Goal: Information Seeking & Learning: Learn about a topic

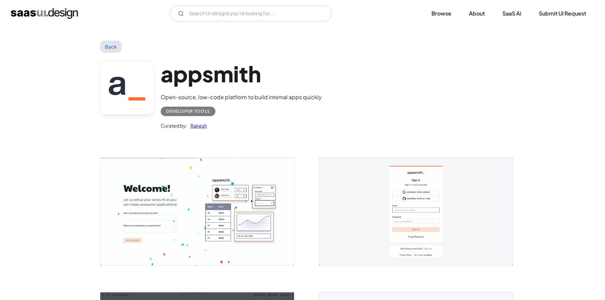
click at [114, 50] on link "Back" at bounding box center [111, 46] width 22 height 12
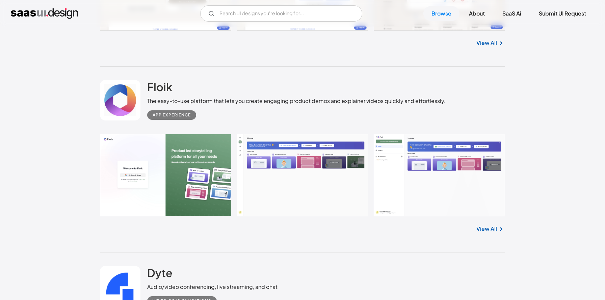
scroll to position [12122, 0]
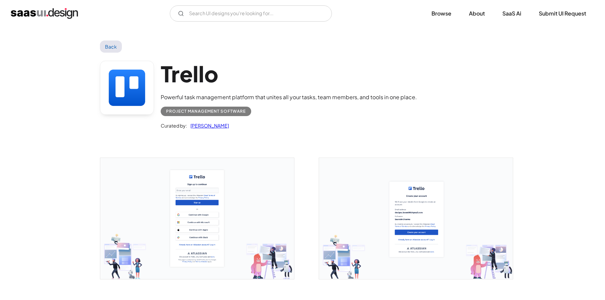
click at [193, 232] on img "open lightbox" at bounding box center [197, 218] width 194 height 121
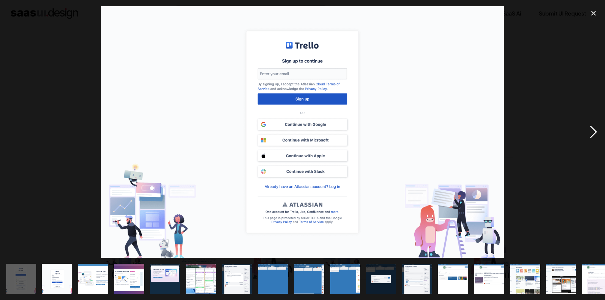
click at [594, 130] on div "next image" at bounding box center [593, 132] width 23 height 252
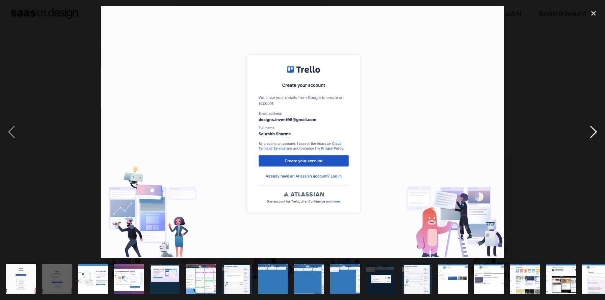
click at [594, 130] on div "next image" at bounding box center [593, 132] width 23 height 252
